Goal: Navigation & Orientation: Go to known website

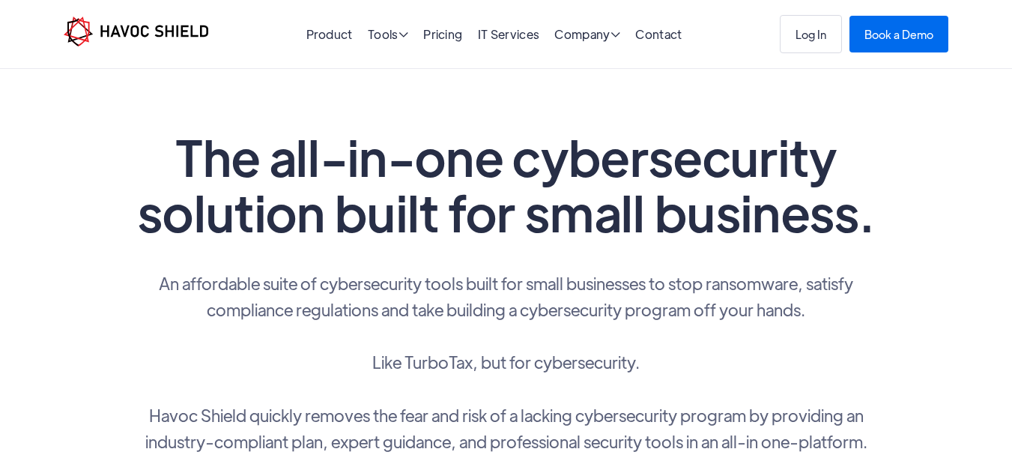
click at [76, 37] on img "home" at bounding box center [136, 31] width 145 height 30
